Goal: Find specific page/section: Find specific page/section

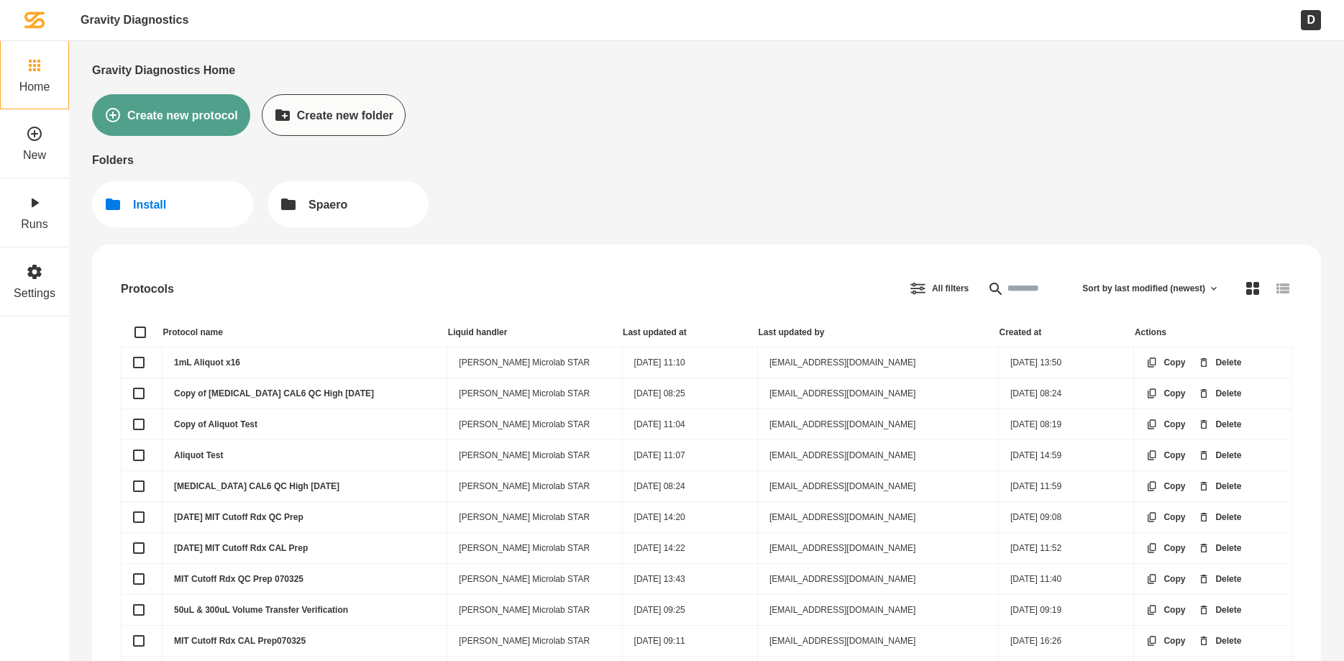
click at [150, 200] on div "Install" at bounding box center [149, 205] width 33 height 14
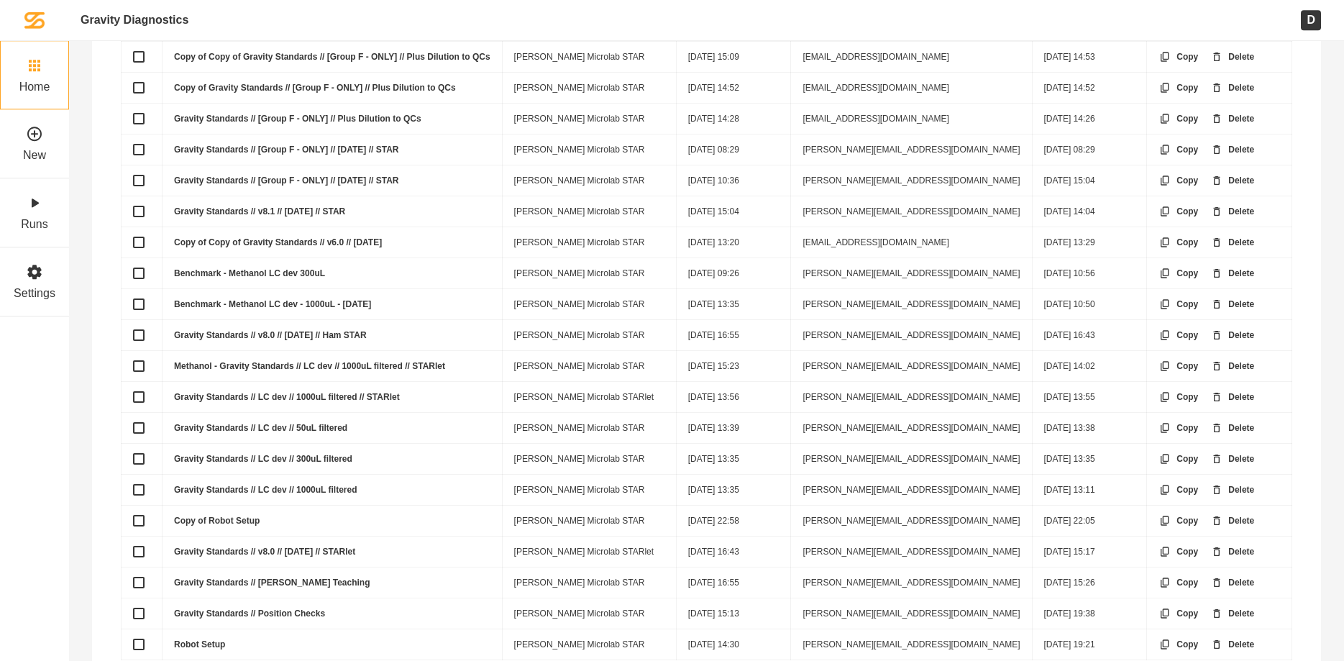
scroll to position [347, 0]
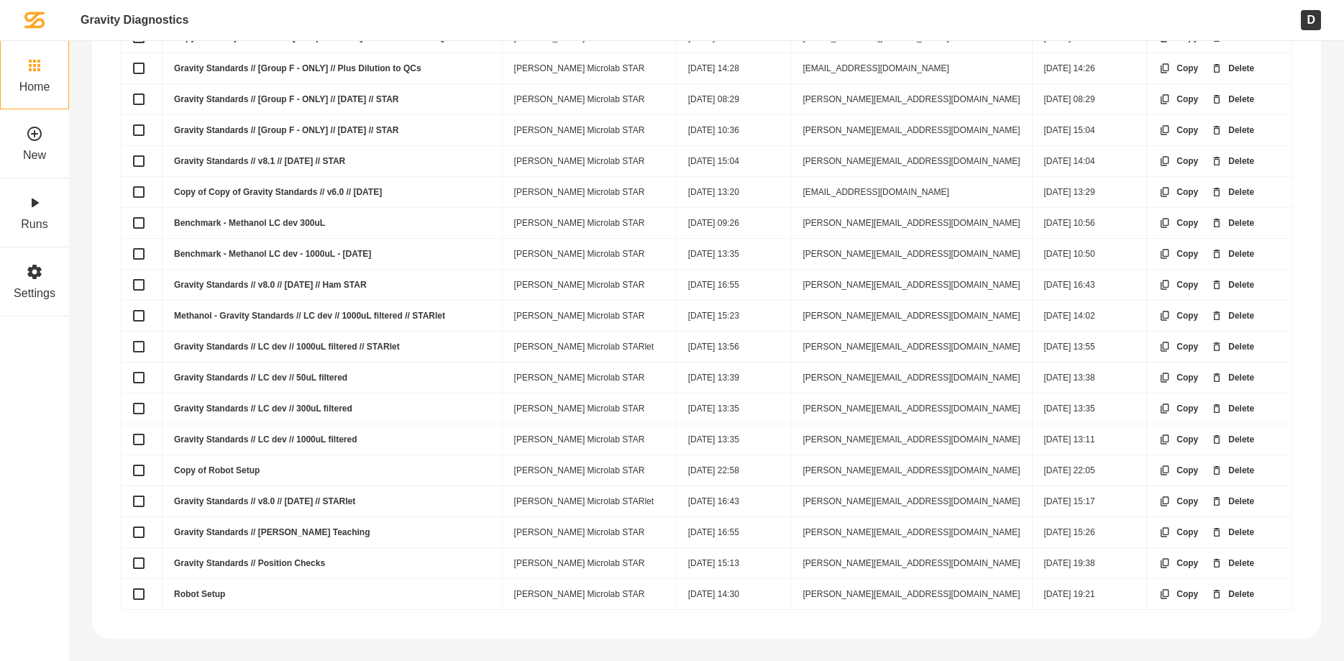
click at [260, 188] on link "Copy of Copy of Gravity Standards // v6.0 // [DATE]" at bounding box center [278, 192] width 208 height 10
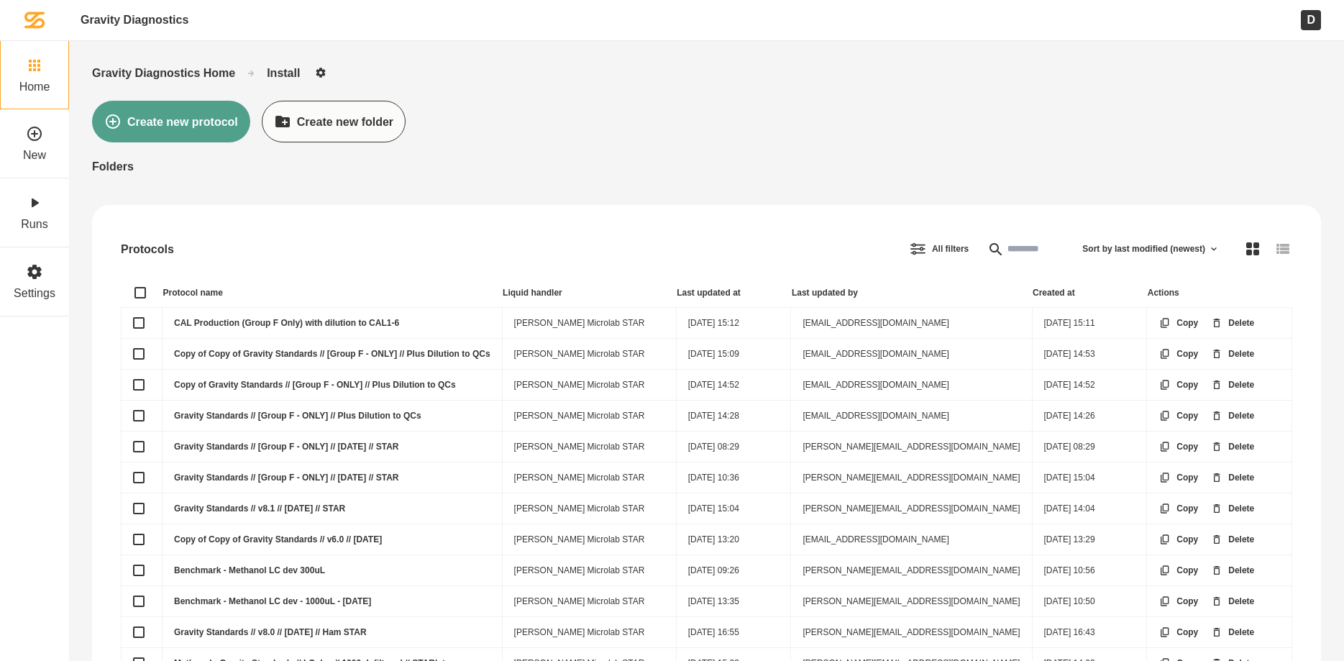
click at [267, 318] on link "CAL Production (Group F Only) with dilution to CAL1-6" at bounding box center [286, 323] width 225 height 10
